Goal: Download file/media

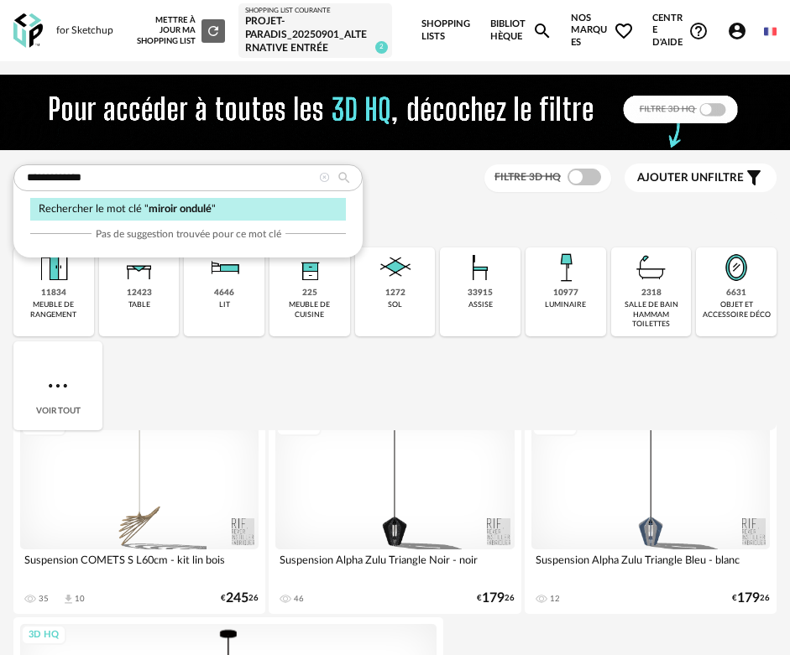
type input "**********"
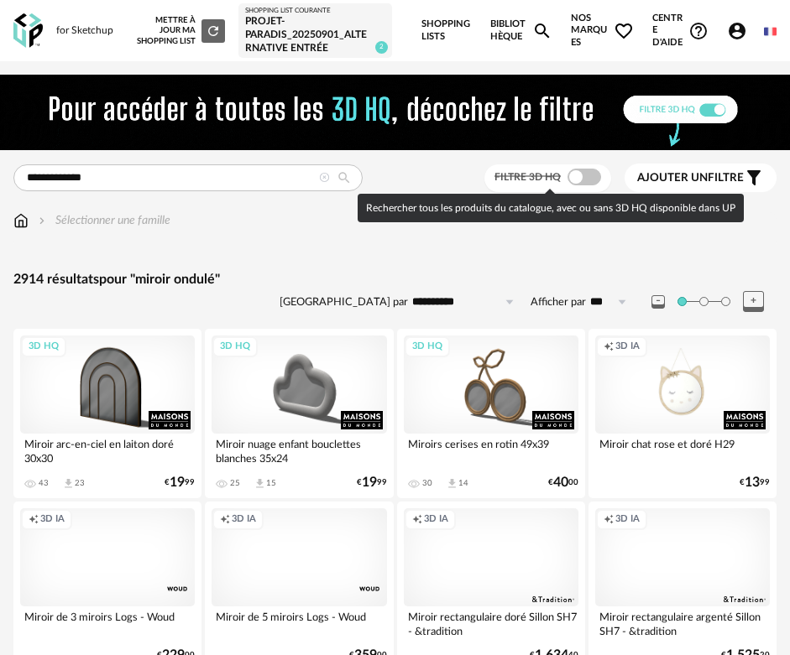
click at [594, 175] on span at bounding box center [584, 177] width 34 height 17
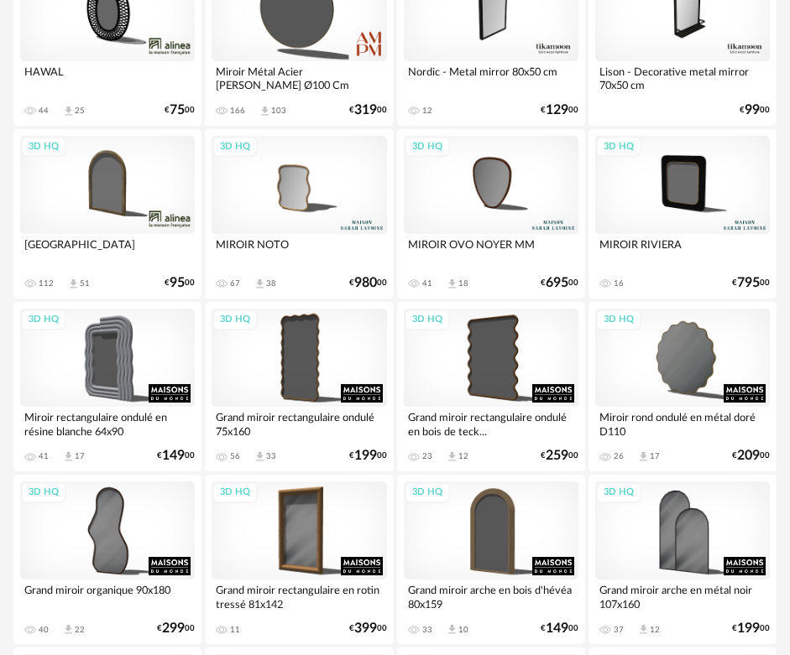
scroll to position [1296, 0]
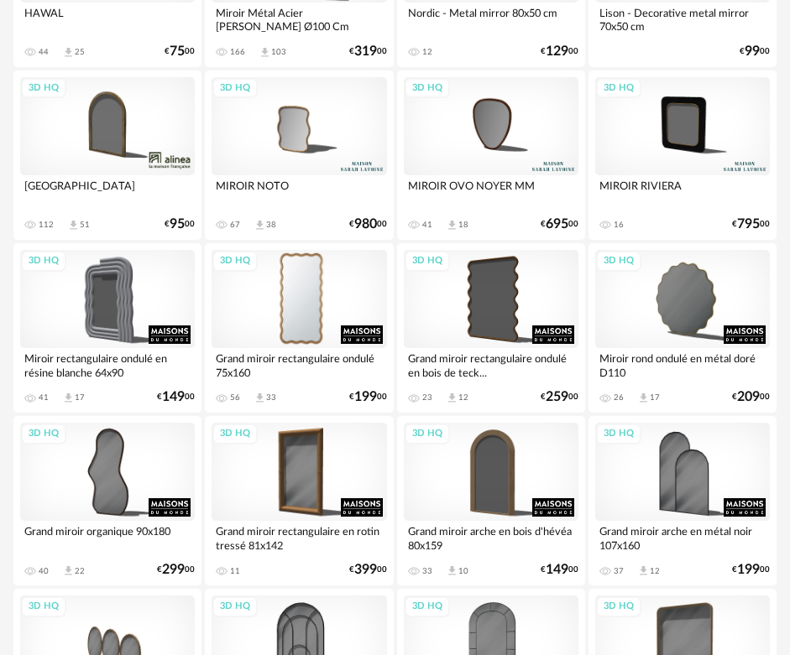
click at [289, 290] on div "3D HQ" at bounding box center [298, 299] width 175 height 98
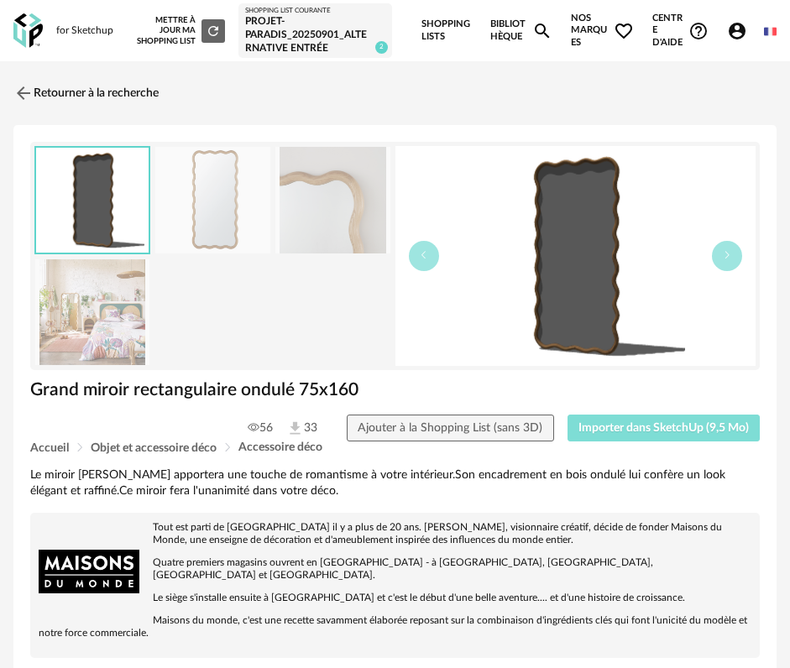
click at [621, 428] on span "Importer dans SketchUp (9,5 Mo)" at bounding box center [663, 428] width 170 height 12
click at [679, 428] on span "Importer dans SketchUp (9,5 Mo)" at bounding box center [663, 428] width 170 height 12
